Goal: Task Accomplishment & Management: Complete application form

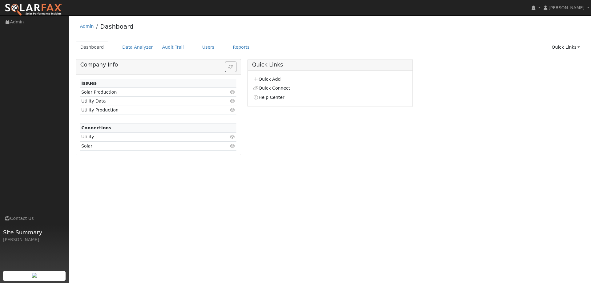
click at [263, 78] on link "Quick Add" at bounding box center [266, 79] width 27 height 5
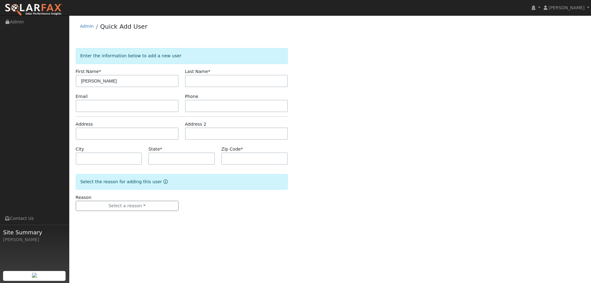
type input "[PERSON_NAME]"
type input "Rutland"
paste input "[EMAIL_ADDRESS][DOMAIN_NAME]"
type input "[EMAIL_ADDRESS][DOMAIN_NAME]"
click at [199, 104] on input "text" at bounding box center [236, 106] width 103 height 12
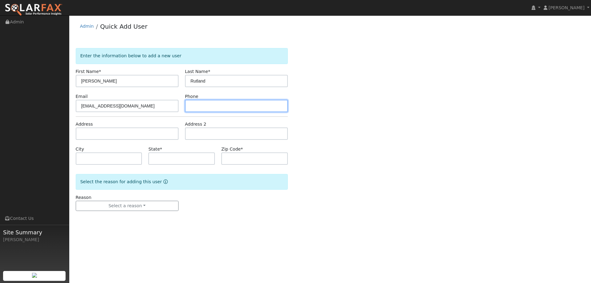
paste input "[PHONE_NUMBER]"
type input "[PHONE_NUMBER]"
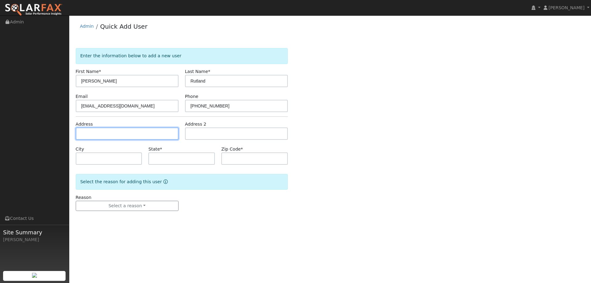
click at [149, 135] on input "text" at bounding box center [127, 133] width 103 height 12
paste input "[STREET_ADDRESS]"
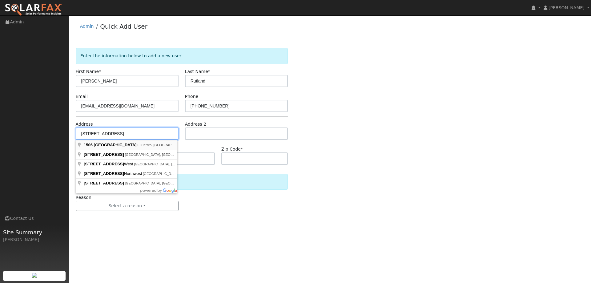
type input "[STREET_ADDRESS]"
type input "El Cerrito"
type input "CA"
type input "94530"
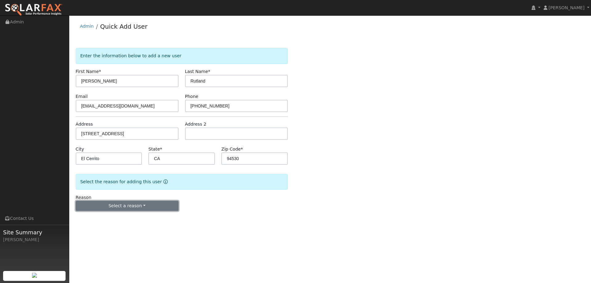
click at [148, 204] on button "Select a reason" at bounding box center [127, 206] width 103 height 10
click at [123, 218] on link "New lead" at bounding box center [110, 218] width 68 height 9
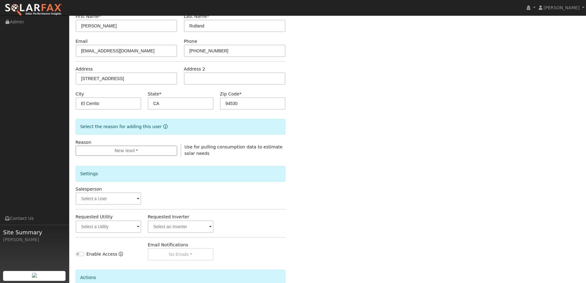
scroll to position [62, 0]
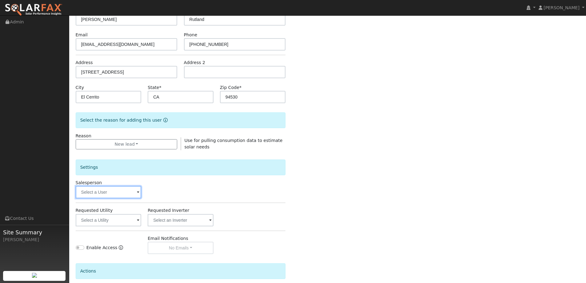
click at [136, 188] on input "text" at bounding box center [109, 192] width 66 height 12
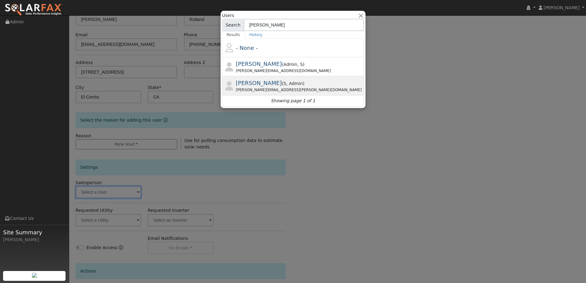
type input "paul"
click at [0, 0] on div "Paul Karst ( S , Admin ) Paul.karst@ambrosesolar.com" at bounding box center [0, 0] width 0 height 0
type input "Paul Karst"
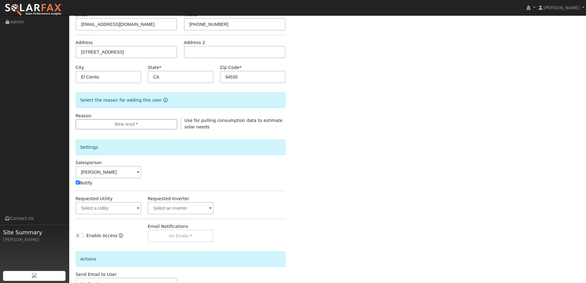
scroll to position [92, 0]
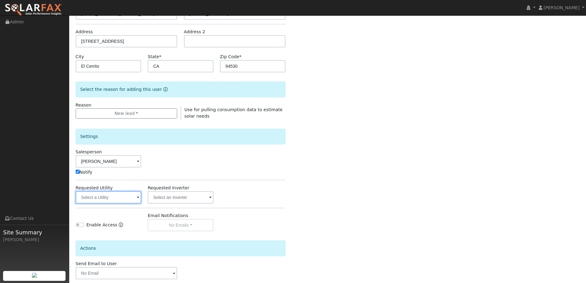
click at [131, 199] on input "text" at bounding box center [109, 197] width 66 height 12
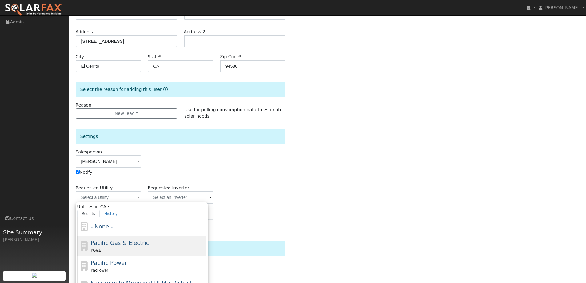
click at [130, 240] on span "Pacific Gas & Electric" at bounding box center [120, 242] width 58 height 6
type input "Pacific Gas & Electric"
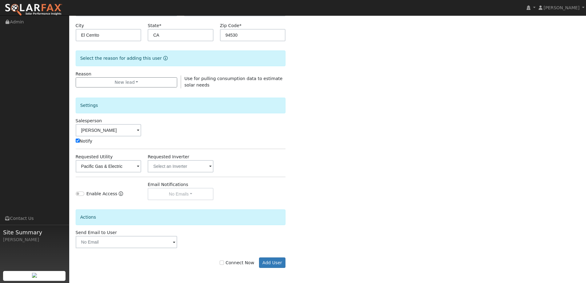
scroll to position [124, 0]
click at [224, 261] on input "Connect Now" at bounding box center [222, 262] width 4 height 4
checkbox input "true"
click at [267, 262] on button "Add User" at bounding box center [272, 262] width 27 height 10
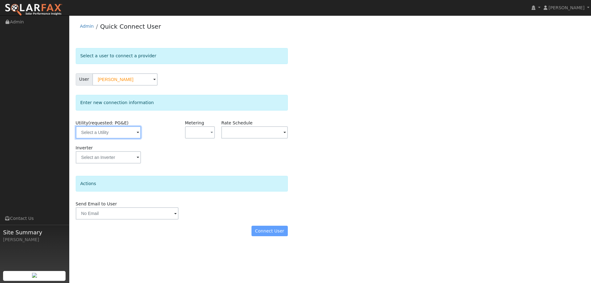
click at [138, 130] on input "text" at bounding box center [108, 132] width 65 height 12
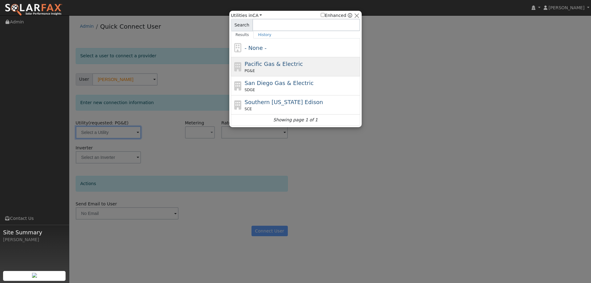
click at [263, 66] on span "Pacific Gas & Electric" at bounding box center [274, 64] width 58 height 6
type input "PG&E"
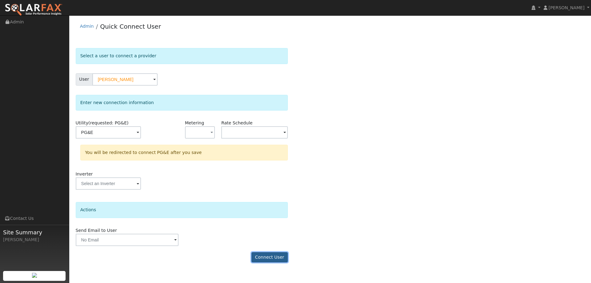
click at [277, 257] on button "Connect User" at bounding box center [269, 257] width 36 height 10
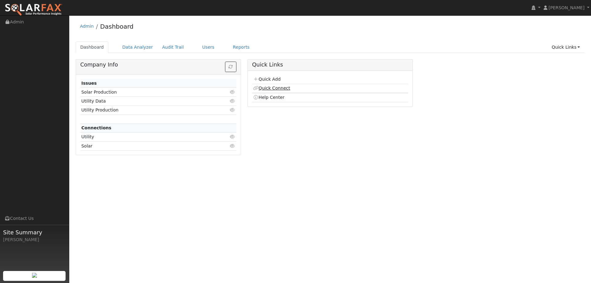
click at [278, 86] on link "Quick Connect" at bounding box center [271, 88] width 37 height 5
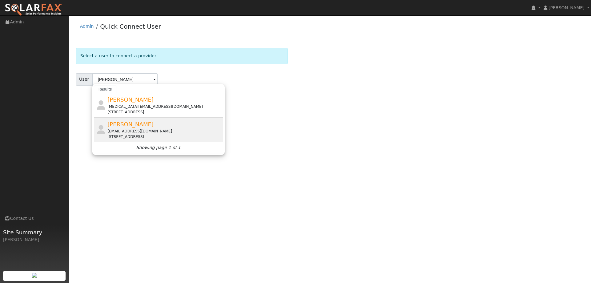
click at [148, 122] on div "Allison Rutland arutland@gmail.com 1506 Richmond Street, El Cerrito, CA 94530" at bounding box center [164, 129] width 114 height 19
type input "Allison Rutland"
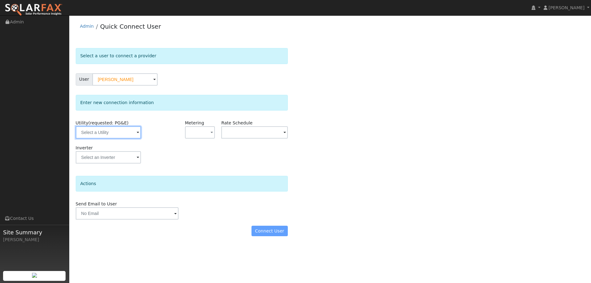
click at [132, 131] on input "text" at bounding box center [108, 132] width 65 height 12
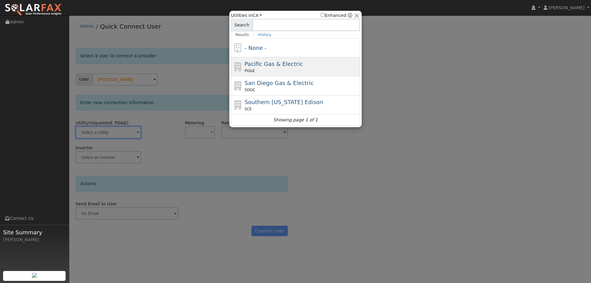
click at [260, 70] on div "PG&E" at bounding box center [302, 71] width 114 height 6
type input "PG&E"
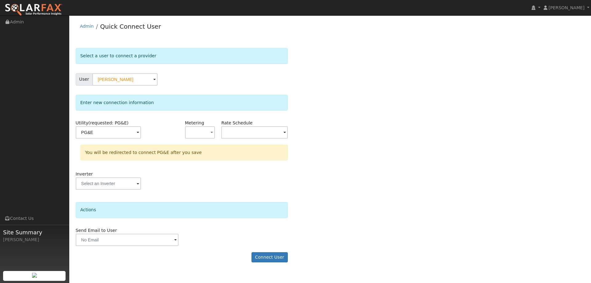
click at [283, 250] on form "Select a user to connect a provider User Allison Rutland Account Default Accoun…" at bounding box center [182, 158] width 212 height 220
click at [283, 253] on button "Connect User" at bounding box center [269, 257] width 36 height 10
